Goal: Information Seeking & Learning: Compare options

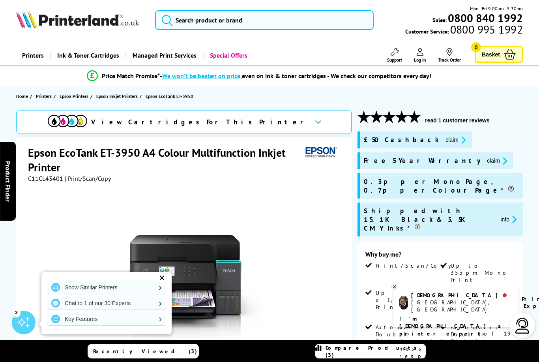
scroll to position [2, 0]
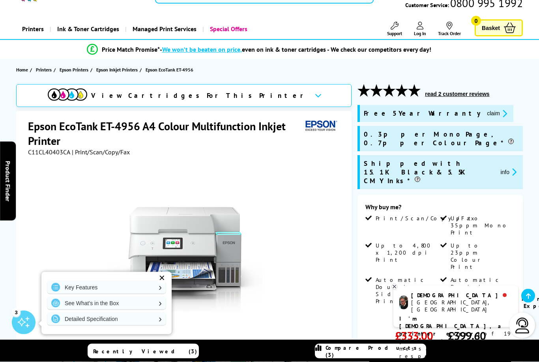
scroll to position [46, 0]
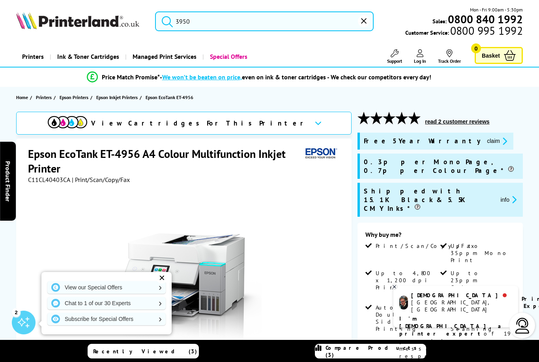
click at [182, 17] on input "3950" at bounding box center [264, 21] width 218 height 20
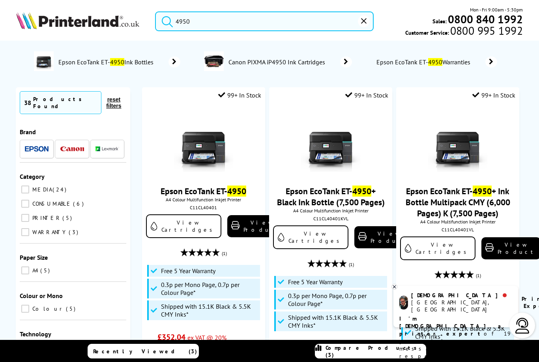
type input "4950"
click at [165, 19] on button "submit" at bounding box center [165, 19] width 20 height 17
click at [198, 157] on img at bounding box center [203, 142] width 59 height 59
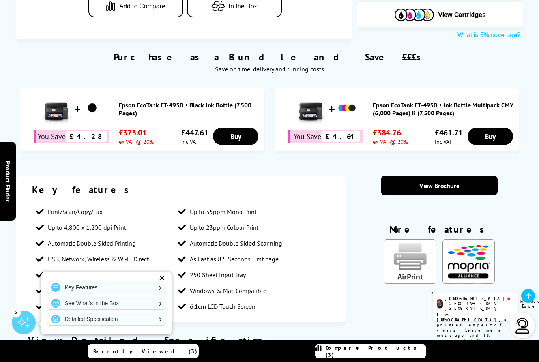
scroll to position [513, 0]
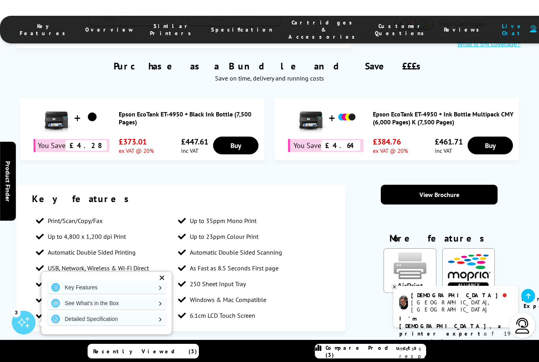
click at [154, 282] on link "Key Features" at bounding box center [106, 287] width 118 height 13
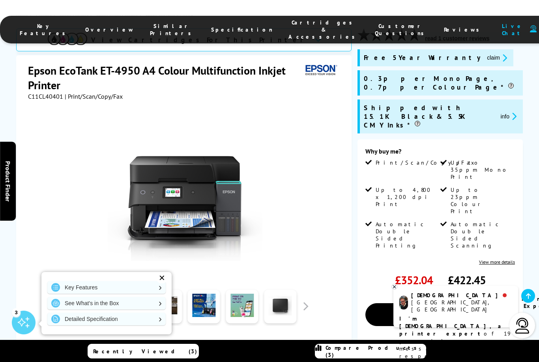
scroll to position [0, 0]
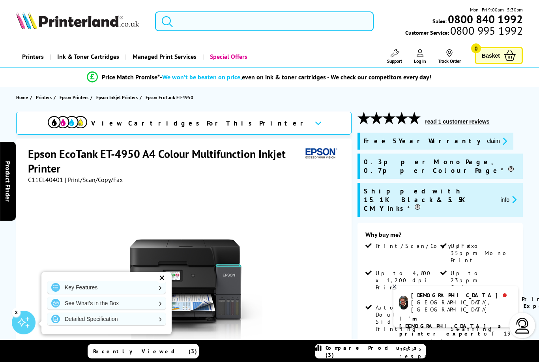
click at [228, 28] on input "search" at bounding box center [264, 21] width 218 height 20
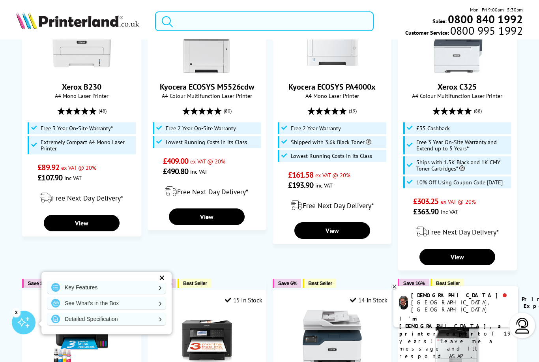
scroll to position [153, 0]
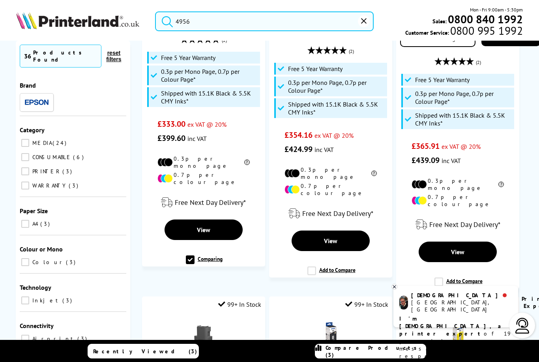
scroll to position [214, 0]
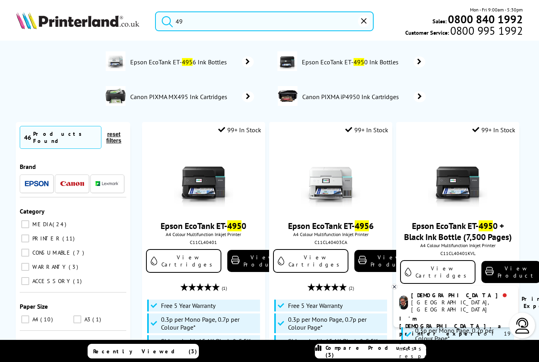
type input "4"
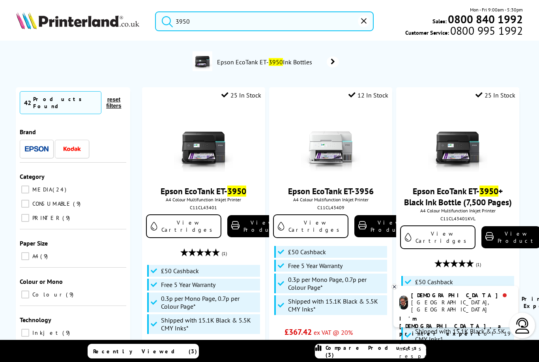
type input "3950"
click at [165, 19] on button "submit" at bounding box center [165, 19] width 20 height 17
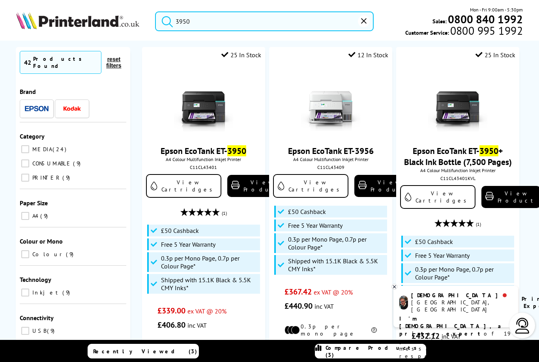
scroll to position [52, 0]
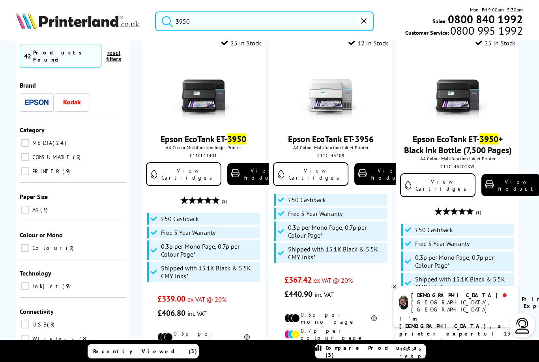
click at [210, 108] on img at bounding box center [203, 90] width 59 height 59
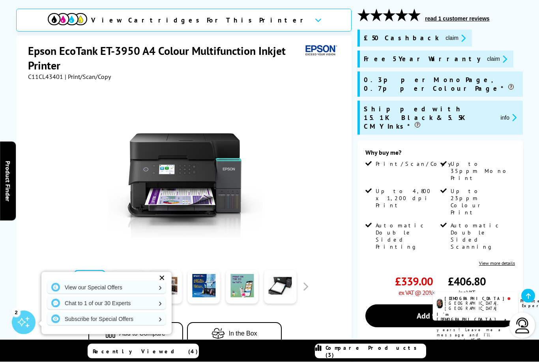
scroll to position [103, 0]
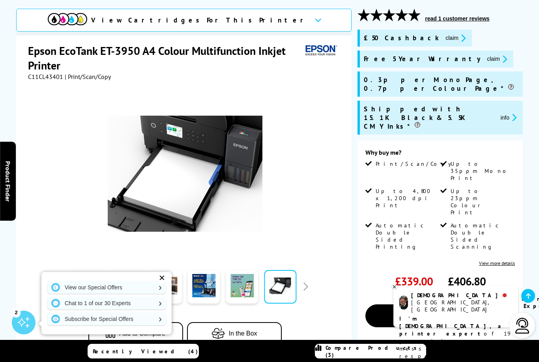
click at [366, 358] on span "Compare Products (3)" at bounding box center [375, 351] width 100 height 14
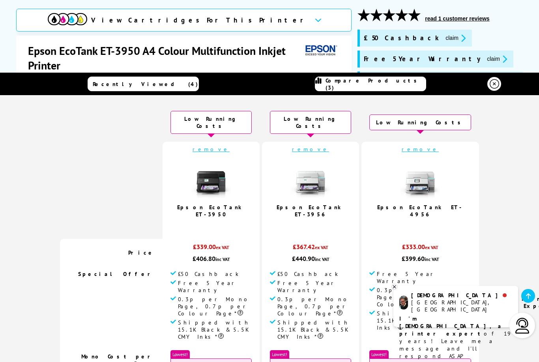
click at [343, 346] on td "£50 Cashback Free 5 Year Warranty 0.3p per Mono Page, 0.7p per Colour Page*" at bounding box center [310, 306] width 97 height 80
click at [414, 183] on img at bounding box center [419, 178] width 39 height 39
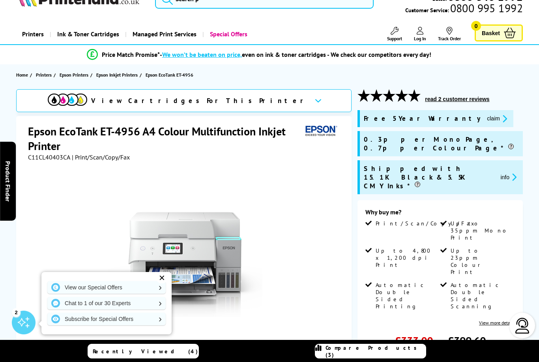
scroll to position [23, 0]
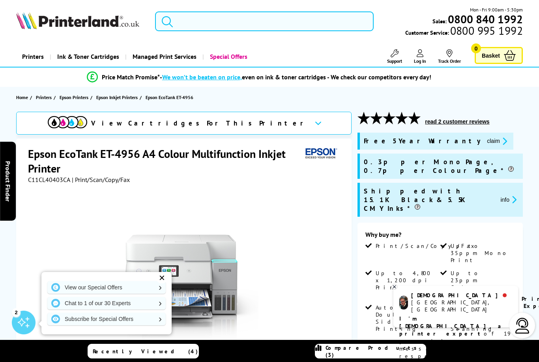
click at [304, 26] on input "search" at bounding box center [264, 21] width 218 height 20
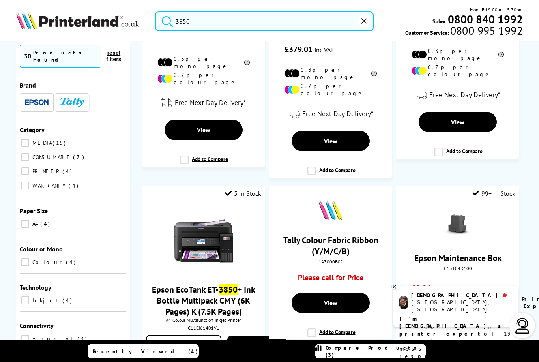
scroll to position [371, 0]
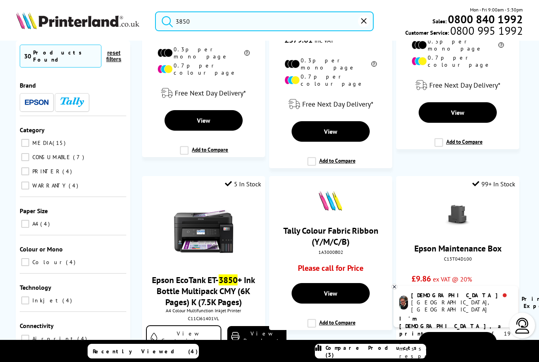
click at [210, 148] on label "Add to Compare" at bounding box center [204, 153] width 48 height 15
click at [0, 0] on input "Add to Compare" at bounding box center [0, 0] width 0 height 0
click at [228, 14] on input "3850" at bounding box center [264, 21] width 218 height 20
click at [238, 25] on input "3850" at bounding box center [264, 21] width 218 height 20
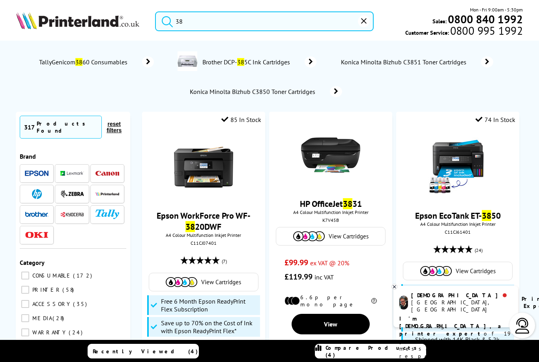
type input "3"
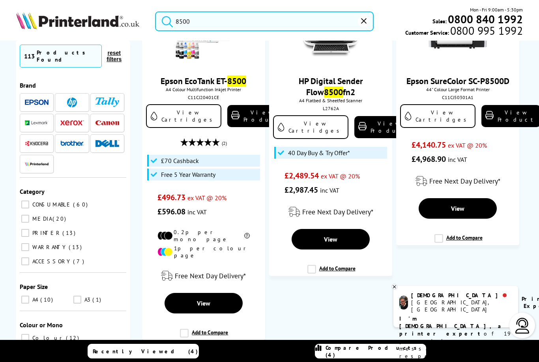
scroll to position [156, 0]
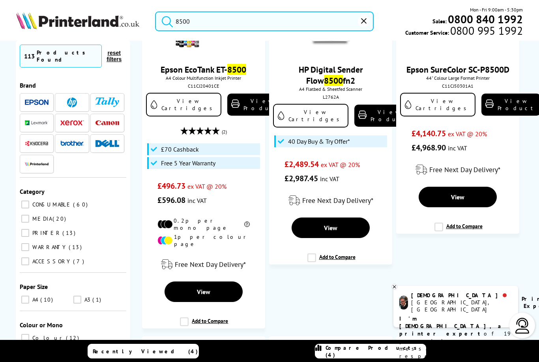
type input "8500"
click at [231, 112] on link "View Product" at bounding box center [256, 104] width 59 height 22
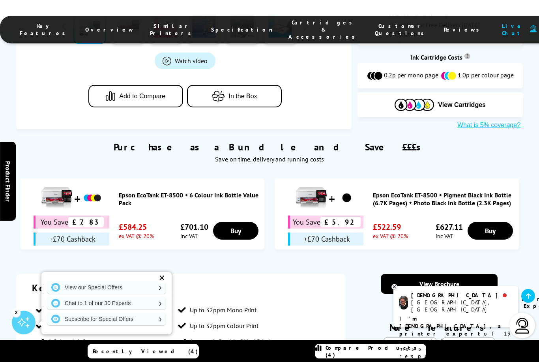
scroll to position [371, 0]
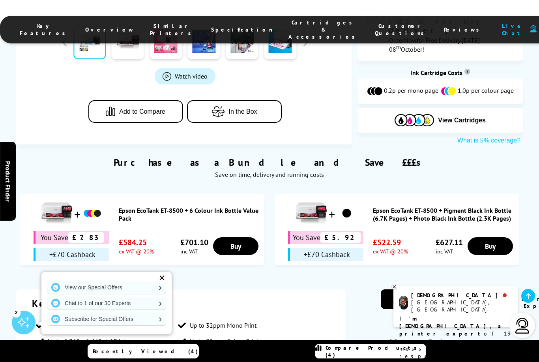
click at [146, 101] on button "Add to Compare" at bounding box center [135, 111] width 95 height 22
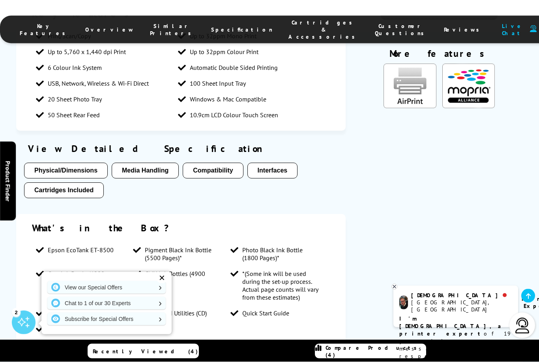
scroll to position [689, 0]
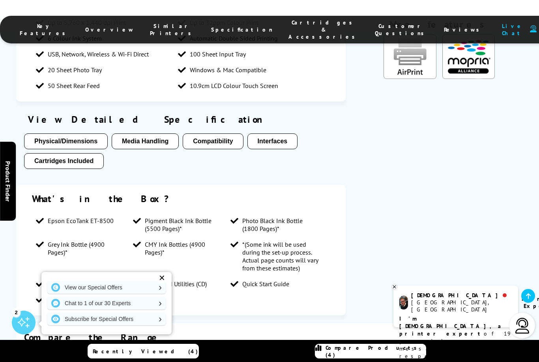
click at [391, 358] on link "Compare Products (4)" at bounding box center [370, 350] width 111 height 15
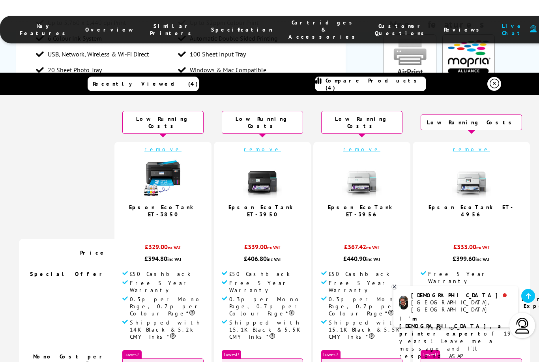
click at [361, 145] on link "remove" at bounding box center [361, 148] width 37 height 7
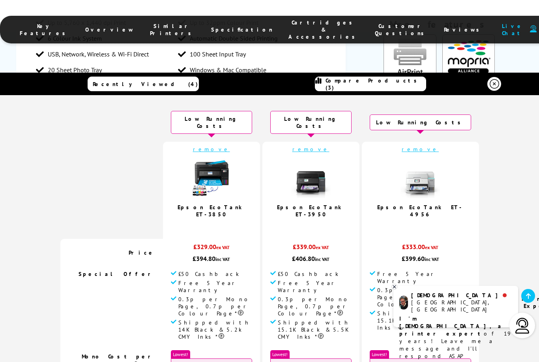
click at [371, 148] on td "remove Epson EcoTank ET-4956 5.0 / 5" at bounding box center [420, 190] width 117 height 97
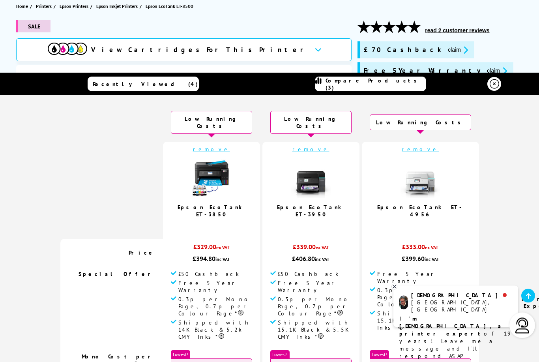
click at [506, 85] on header "Recently Viewed (4) Compare Products (3)" at bounding box center [269, 84] width 539 height 22
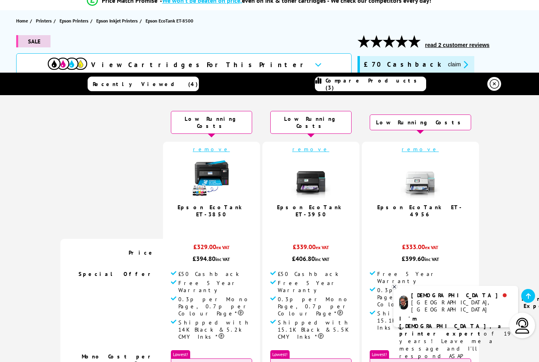
scroll to position [0, 0]
click at [290, 43] on div "SALE" at bounding box center [183, 44] width 335 height 18
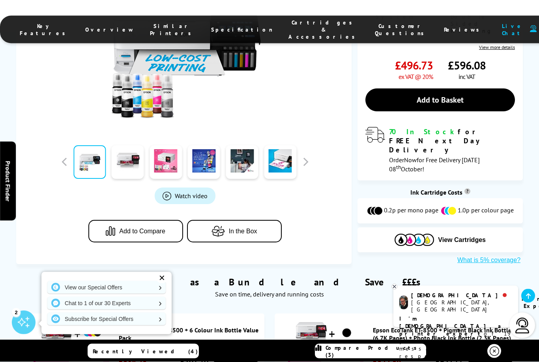
scroll to position [245, 0]
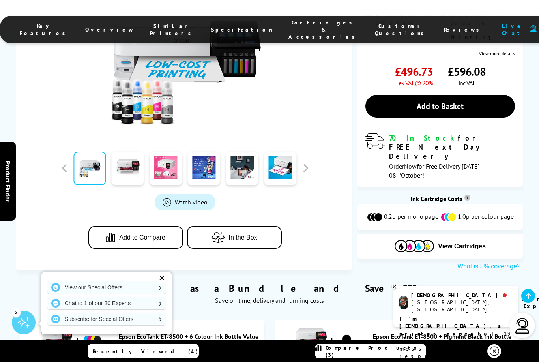
click at [144, 234] on span "Add to Compare" at bounding box center [142, 237] width 46 height 7
click at [384, 358] on link "Compare Products (4)" at bounding box center [370, 350] width 111 height 15
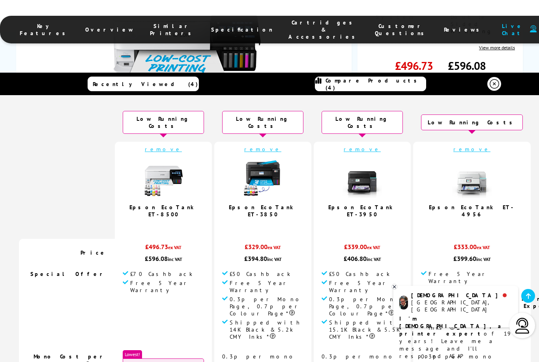
scroll to position [0, 0]
click at [271, 174] on img at bounding box center [262, 178] width 39 height 39
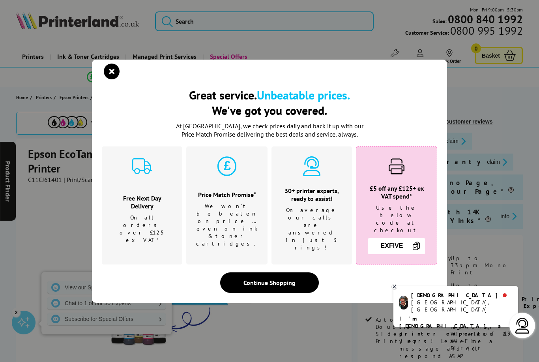
click at [117, 73] on icon "close modal" at bounding box center [112, 71] width 16 height 16
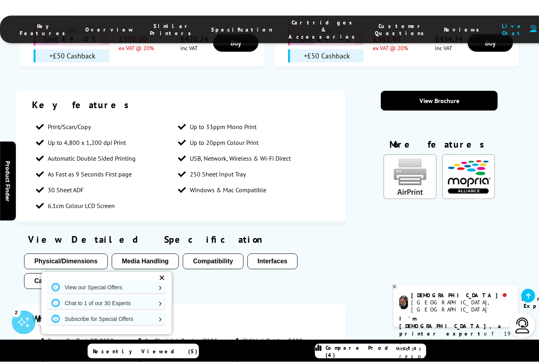
scroll to position [644, 0]
click at [392, 358] on link "Compare Products (4)" at bounding box center [370, 350] width 111 height 15
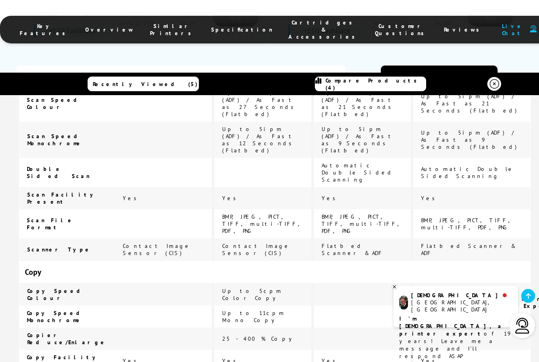
scroll to position [669, 0]
